Goal: Find specific page/section: Find specific page/section

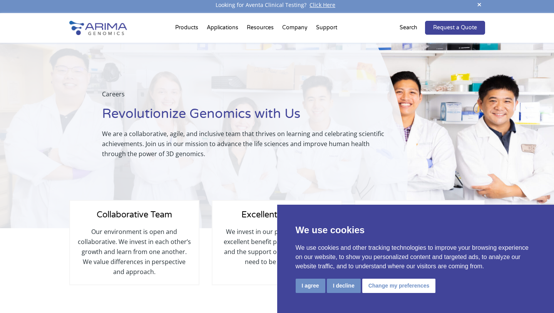
scroll to position [5, 0]
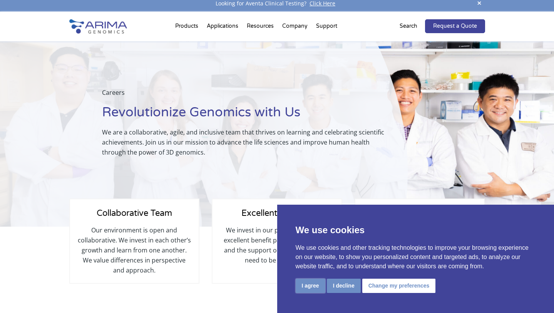
click at [311, 286] on button "I agree" at bounding box center [311, 286] width 30 height 14
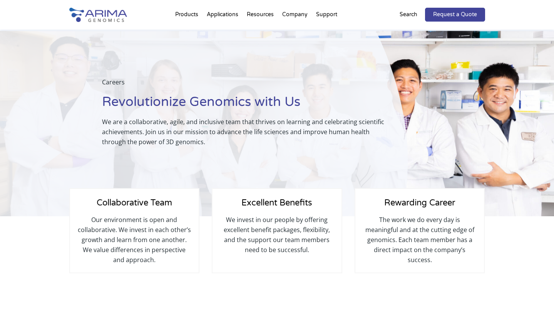
scroll to position [0, 0]
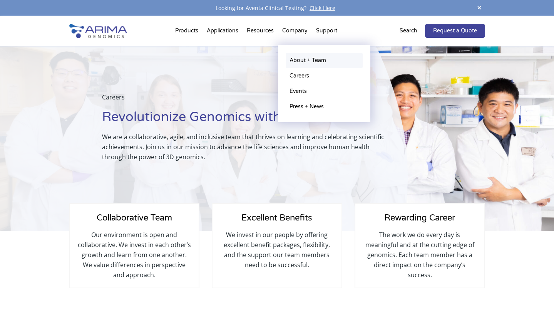
click at [297, 57] on link "About + Team" at bounding box center [324, 60] width 77 height 15
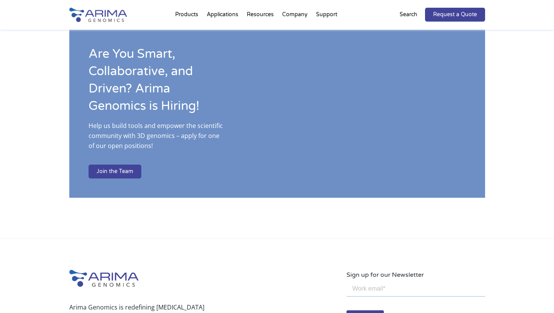
scroll to position [1219, 0]
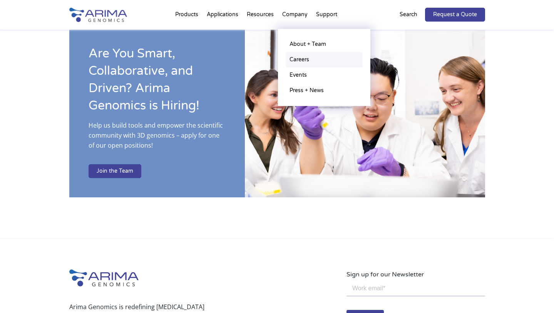
click at [301, 60] on link "Careers" at bounding box center [324, 59] width 77 height 15
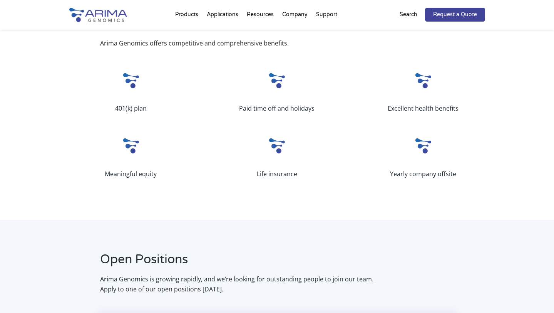
scroll to position [299, 0]
